Goal: Register for event/course

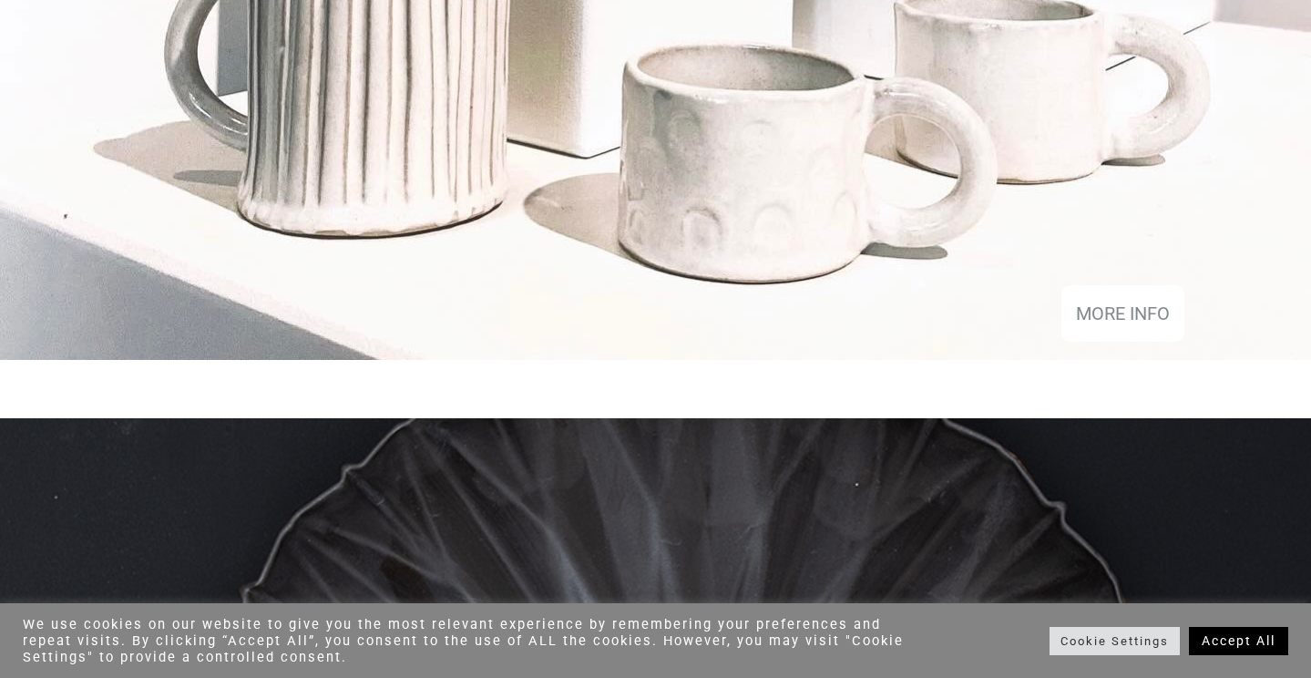
scroll to position [3432, 0]
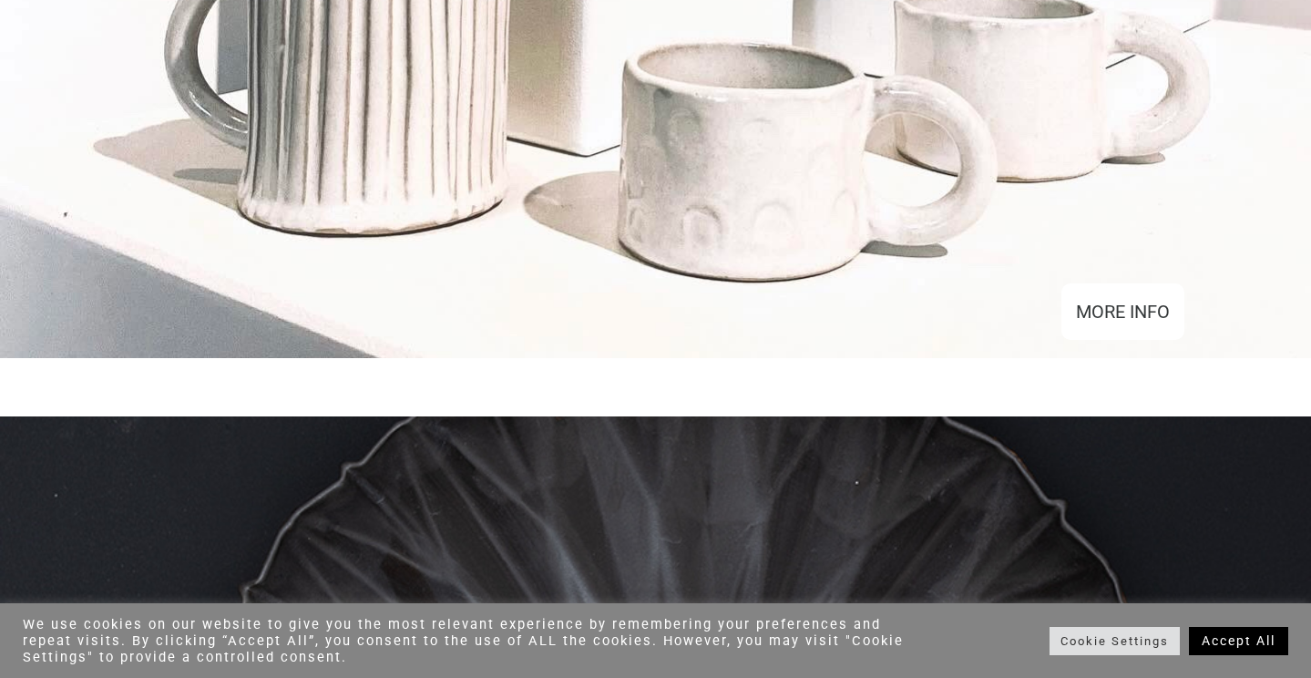
click at [1104, 325] on div "MORE INFO" at bounding box center [1123, 311] width 94 height 27
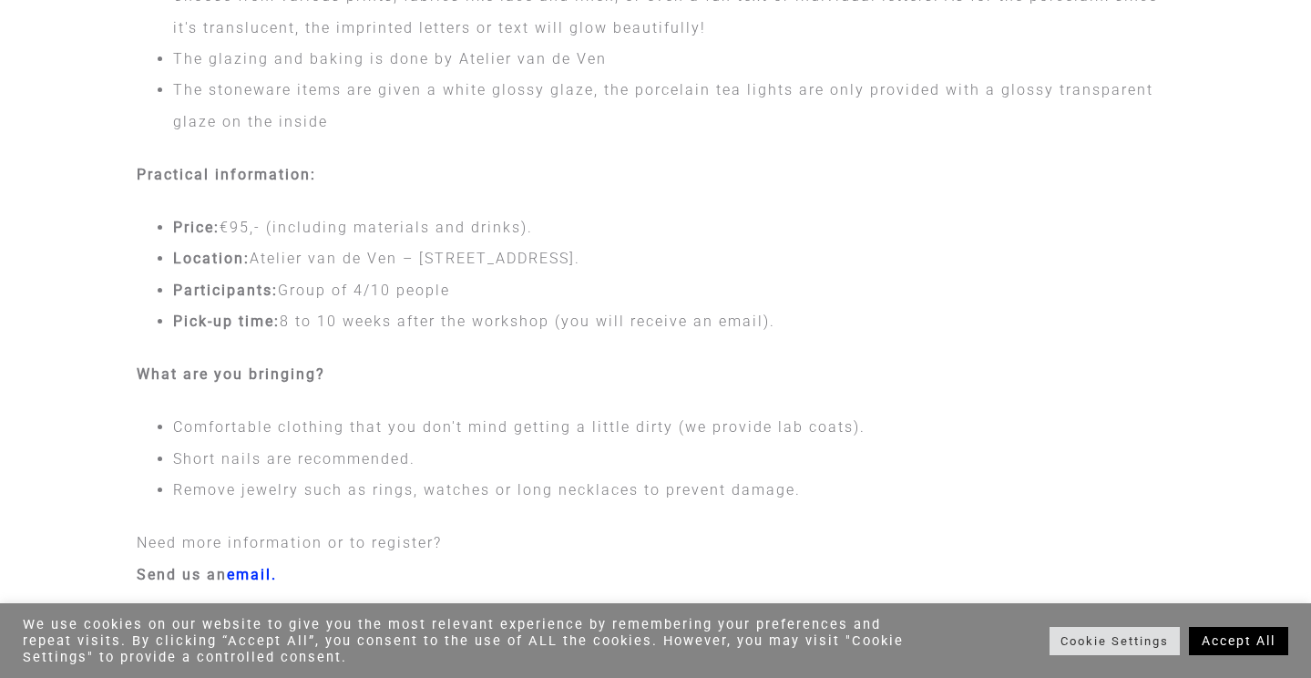
scroll to position [1095, 0]
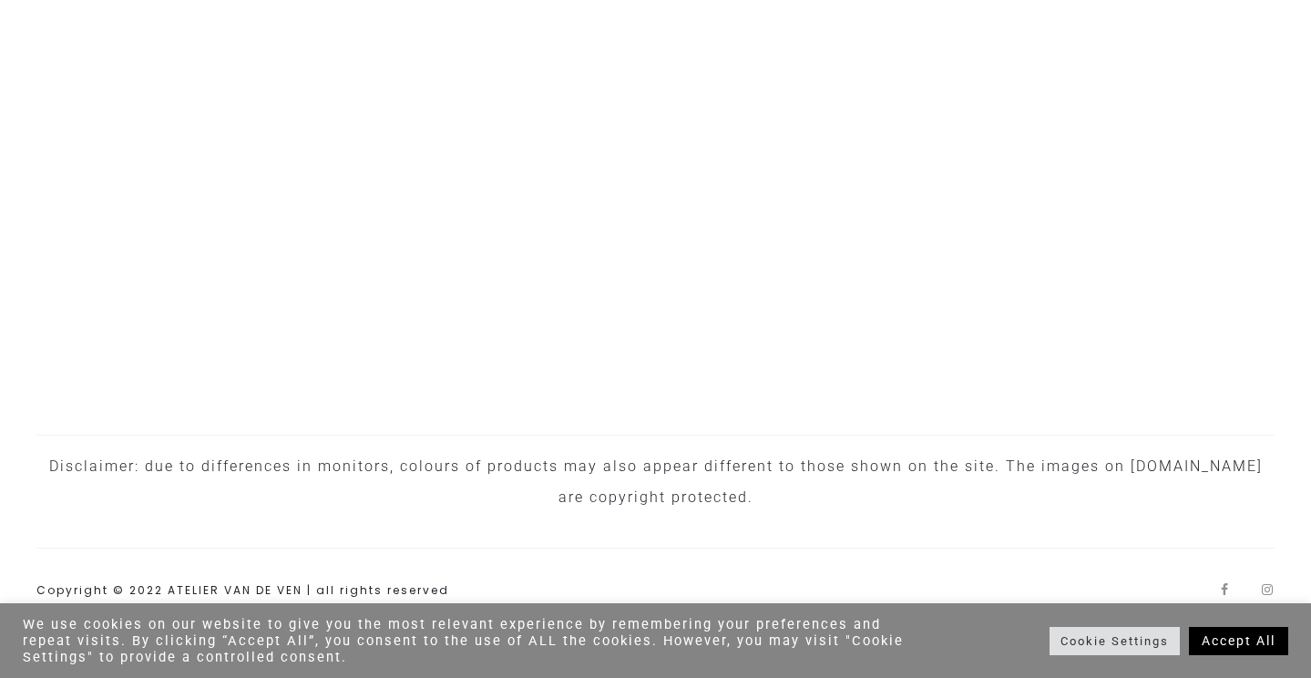
scroll to position [5977, 0]
